Goal: Task Accomplishment & Management: Use online tool/utility

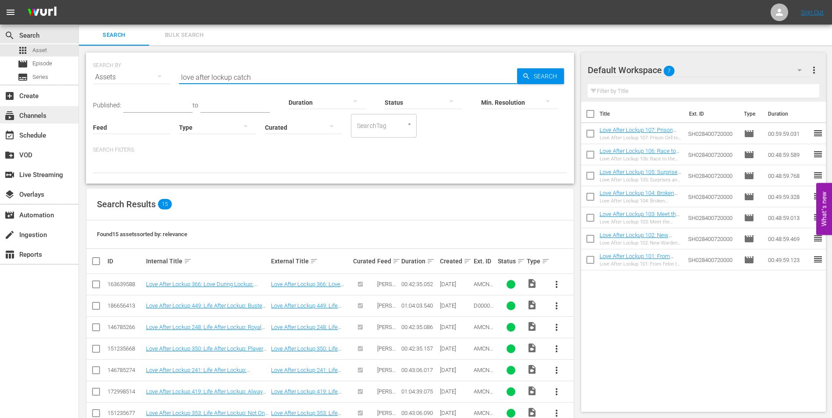
click at [29, 108] on div "subscriptions Channels" at bounding box center [39, 115] width 78 height 18
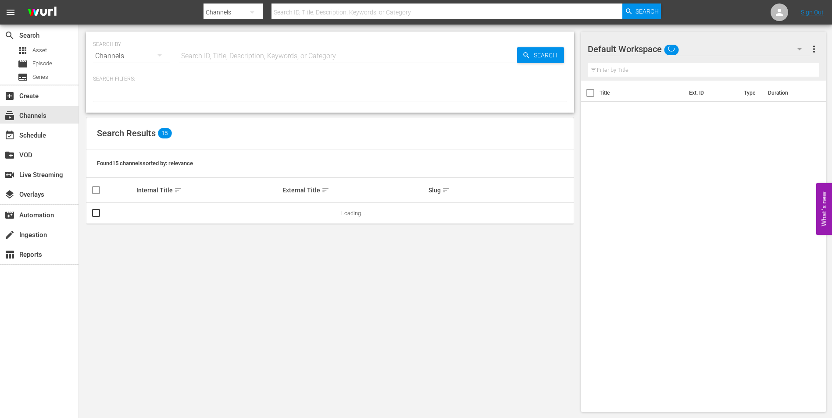
click at [211, 56] on input "text" at bounding box center [348, 56] width 338 height 21
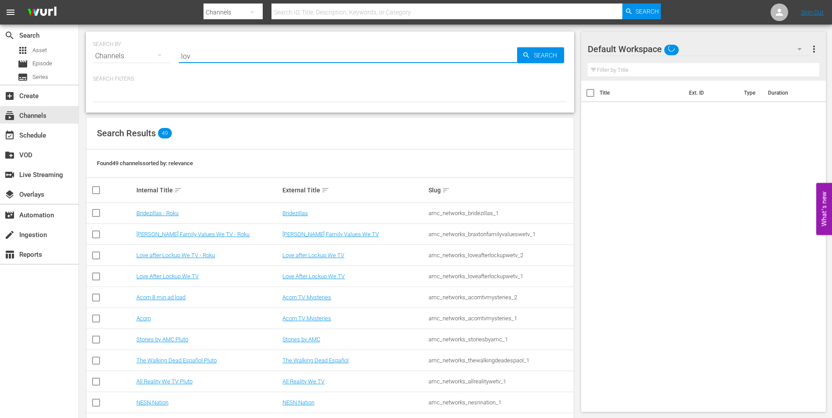
type input "love"
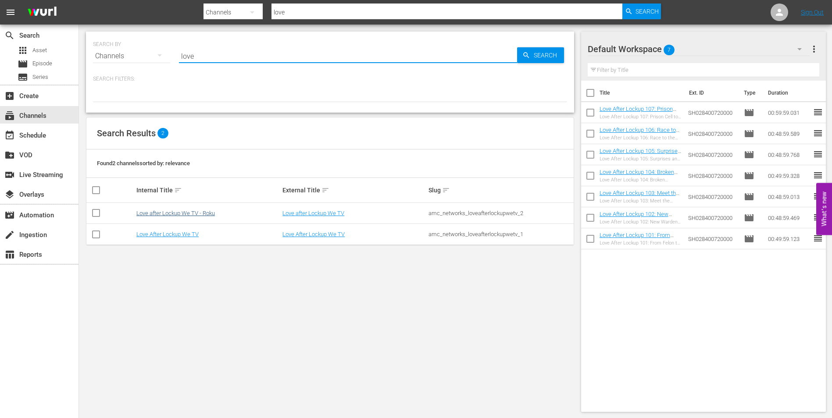
type input "love"
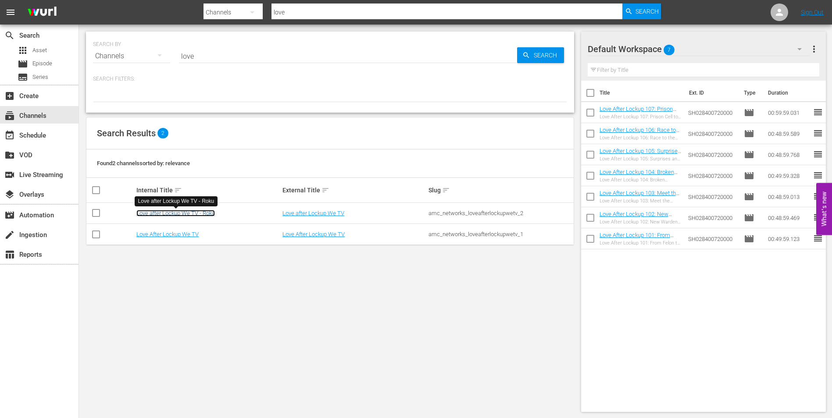
click at [179, 211] on link "Love after Lockup We TV - Roku" at bounding box center [175, 213] width 78 height 7
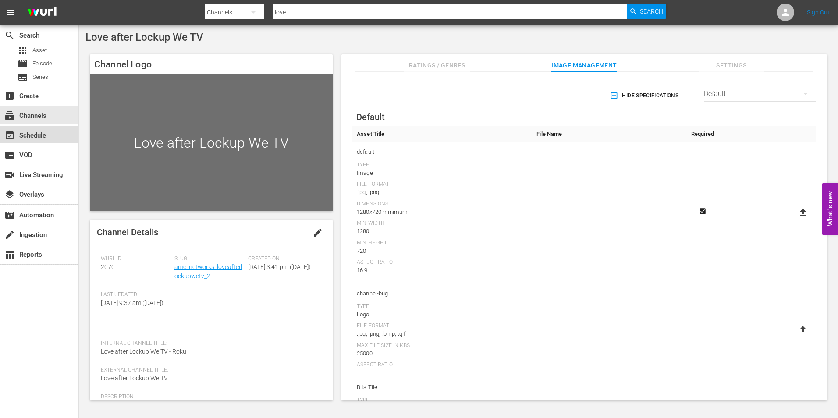
click at [34, 135] on div "event_available Schedule" at bounding box center [24, 134] width 49 height 8
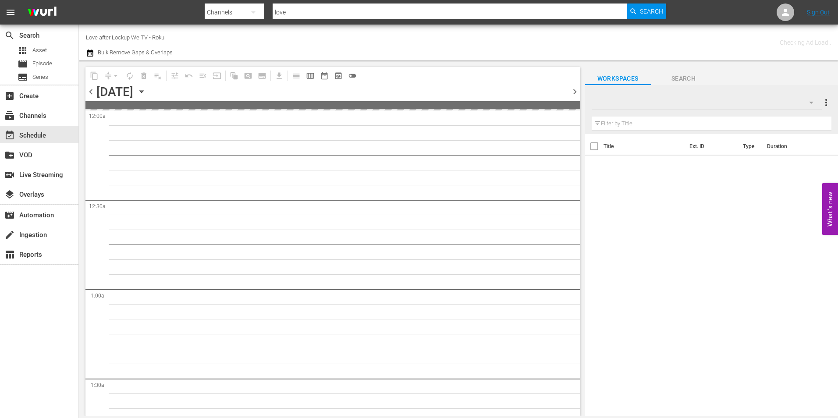
click at [574, 92] on span "chevron_right" at bounding box center [574, 91] width 11 height 11
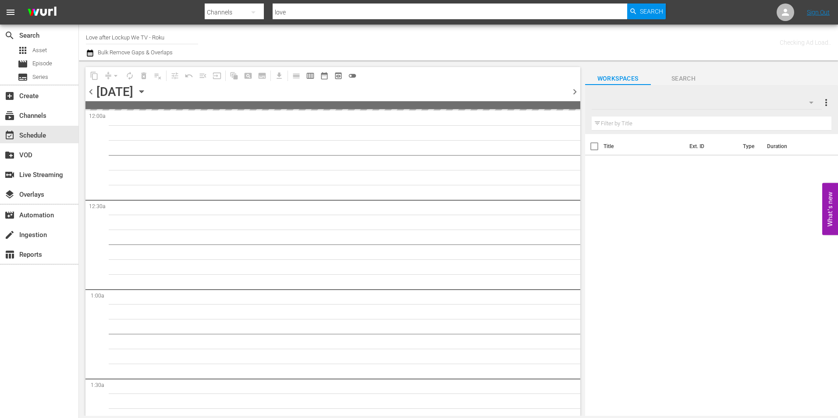
click at [574, 92] on span "chevron_right" at bounding box center [574, 91] width 11 height 11
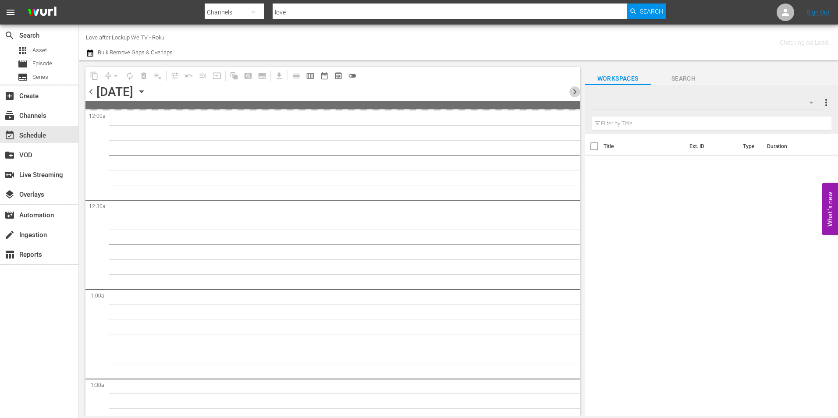
click at [574, 92] on span "chevron_right" at bounding box center [574, 91] width 11 height 11
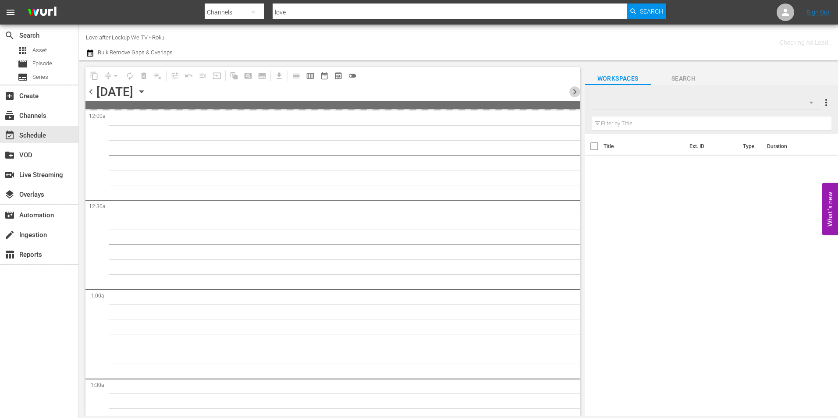
click at [574, 92] on span "chevron_right" at bounding box center [574, 91] width 11 height 11
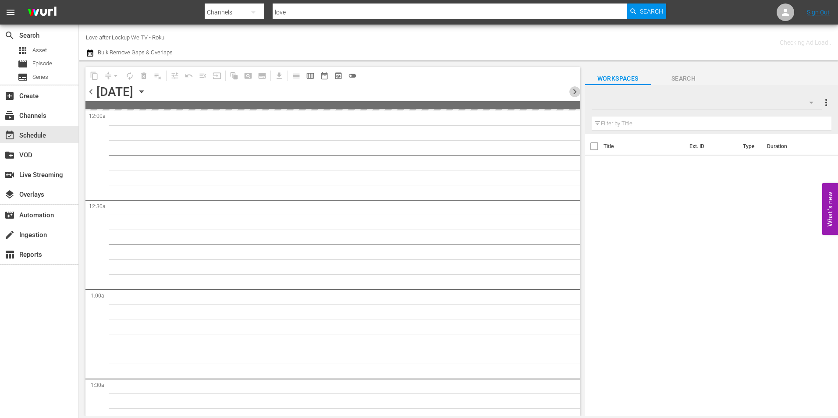
click at [574, 92] on span "chevron_right" at bounding box center [574, 91] width 11 height 11
